Goal: Navigation & Orientation: Understand site structure

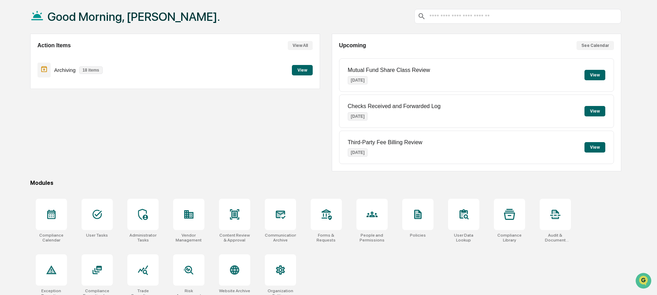
scroll to position [43, 0]
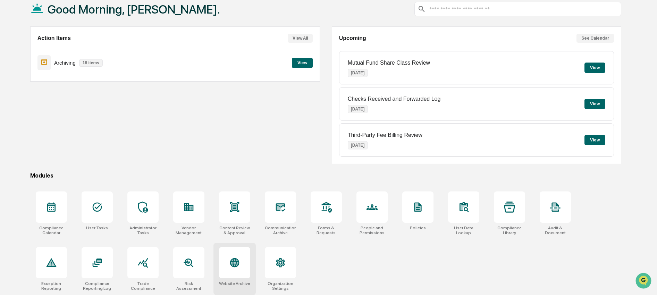
click at [224, 261] on div at bounding box center [234, 262] width 31 height 31
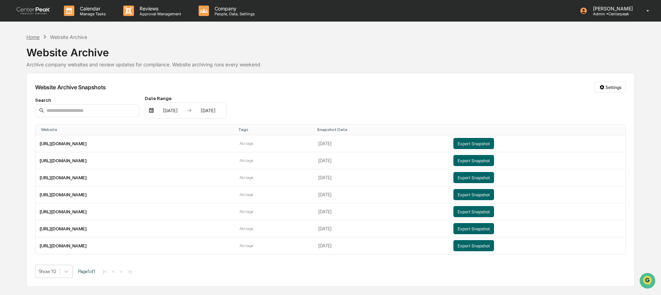
click at [34, 37] on div "Home" at bounding box center [32, 37] width 13 height 6
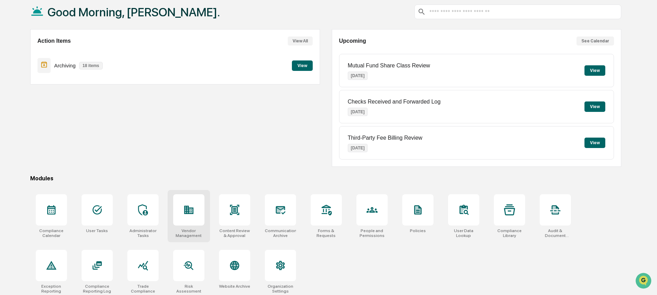
scroll to position [43, 0]
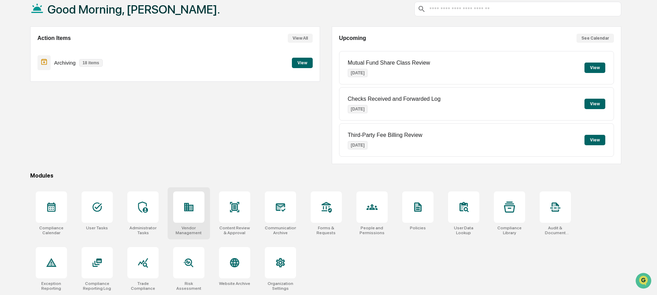
click at [187, 207] on icon at bounding box center [188, 206] width 11 height 11
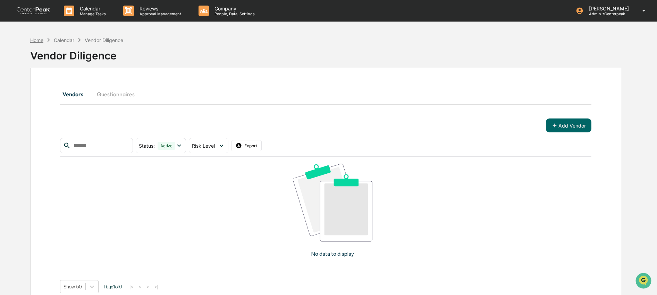
click at [39, 37] on div "Home" at bounding box center [36, 40] width 13 height 6
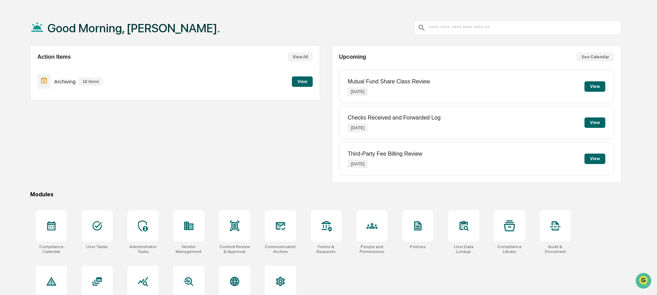
scroll to position [24, 0]
